Goal: Information Seeking & Learning: Learn about a topic

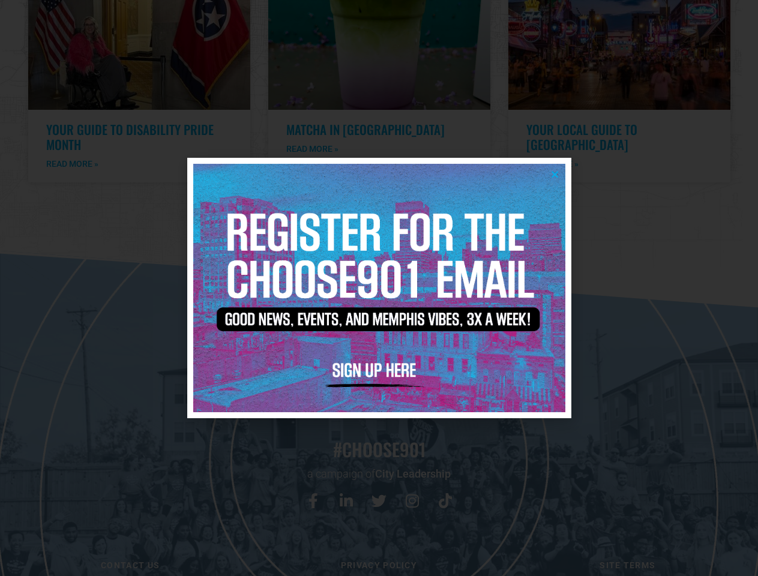
click at [555, 174] on icon "Close" at bounding box center [554, 174] width 9 height 9
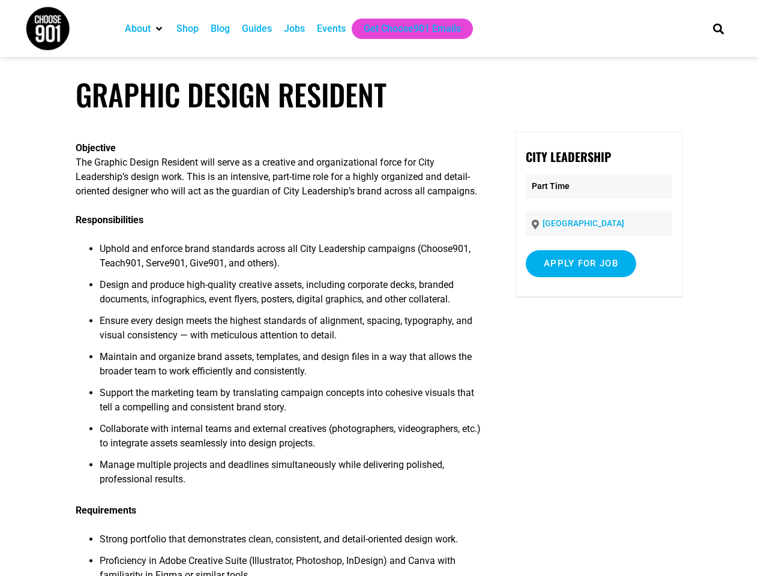
click at [379, 288] on span "Design and produce high-quality creative assets, including corporate decks, bra…" at bounding box center [277, 292] width 354 height 26
click at [718, 28] on icon "Search" at bounding box center [718, 29] width 20 height 20
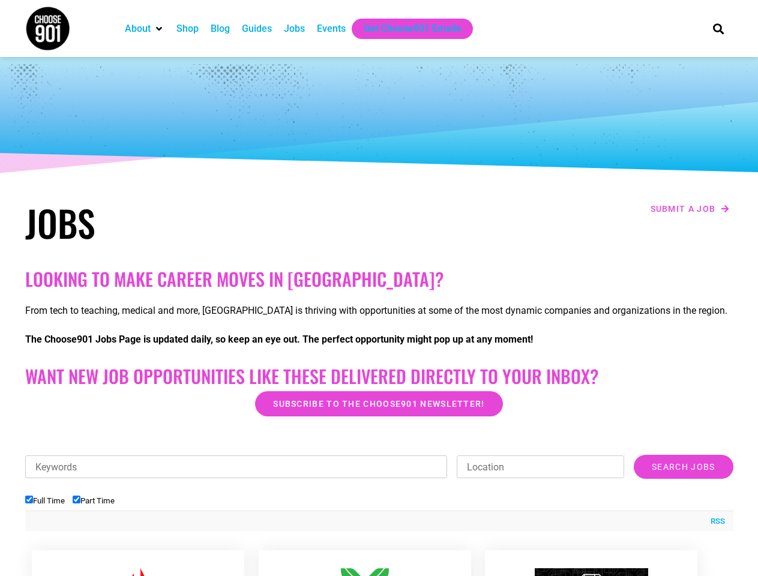
click at [379, 288] on h2 "Looking to make career moves in [GEOGRAPHIC_DATA]?" at bounding box center [379, 279] width 708 height 22
click at [379, 516] on div "RSS" at bounding box center [379, 521] width 708 height 20
click at [379, 493] on ul "Full Time Part Time" at bounding box center [379, 501] width 708 height 20
